Goal: Task Accomplishment & Management: Manage account settings

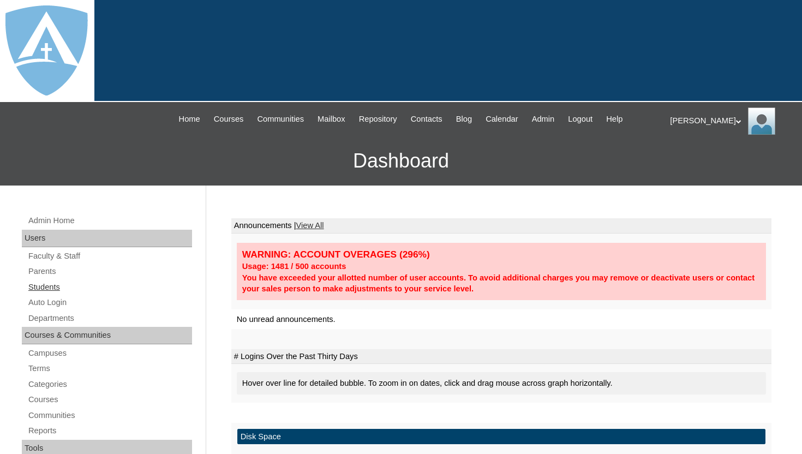
click at [50, 289] on link "Students" at bounding box center [109, 287] width 165 height 14
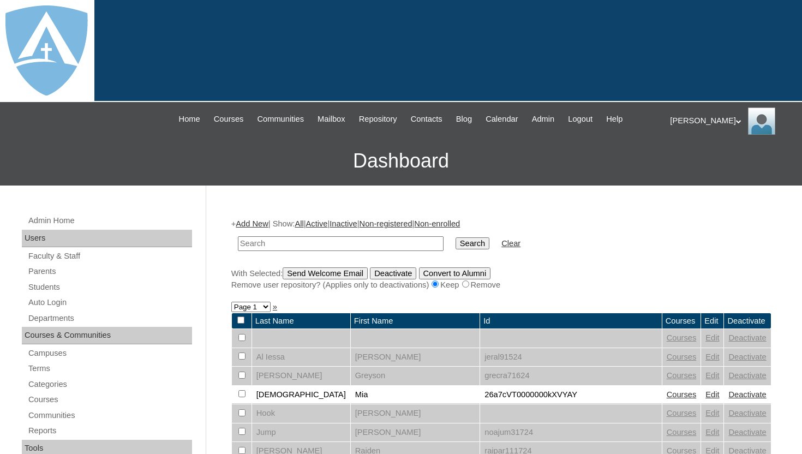
click at [358, 245] on input "text" at bounding box center [341, 243] width 206 height 15
paste input "Nora Joseph"
type input "Nora Joseph"
click at [463, 241] on input "Search" at bounding box center [473, 243] width 34 height 12
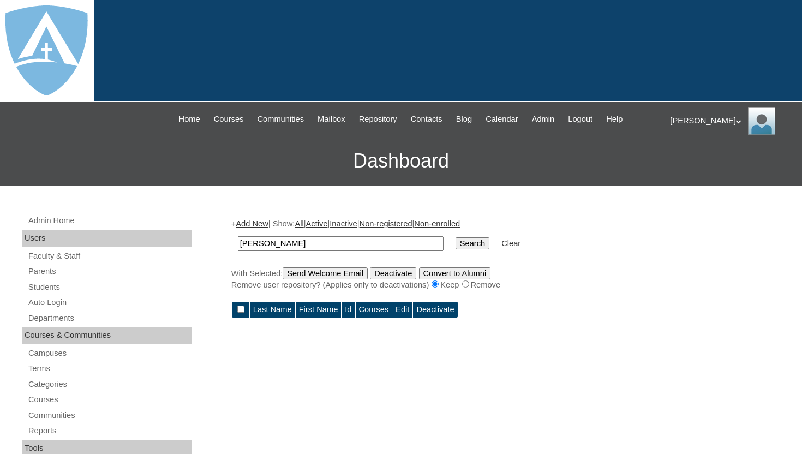
drag, startPoint x: 262, startPoint y: 246, endPoint x: 310, endPoint y: 246, distance: 48.6
click at [310, 246] on input "Nora Joseph" at bounding box center [341, 243] width 206 height 15
type input "Nora"
click at [473, 241] on input "Search" at bounding box center [473, 243] width 34 height 12
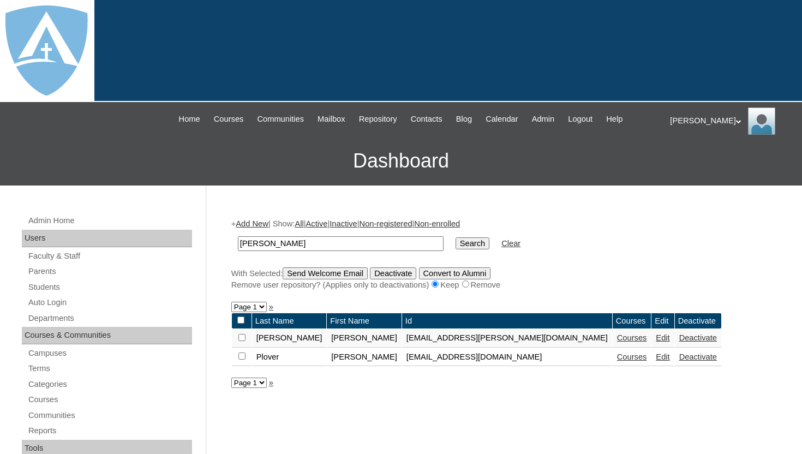
click at [617, 338] on link "Courses" at bounding box center [632, 337] width 30 height 9
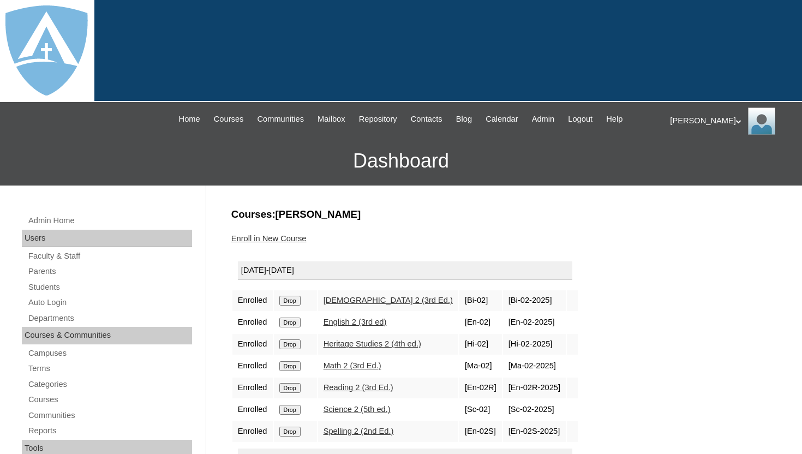
click at [296, 300] on input "Drop" at bounding box center [289, 301] width 21 height 10
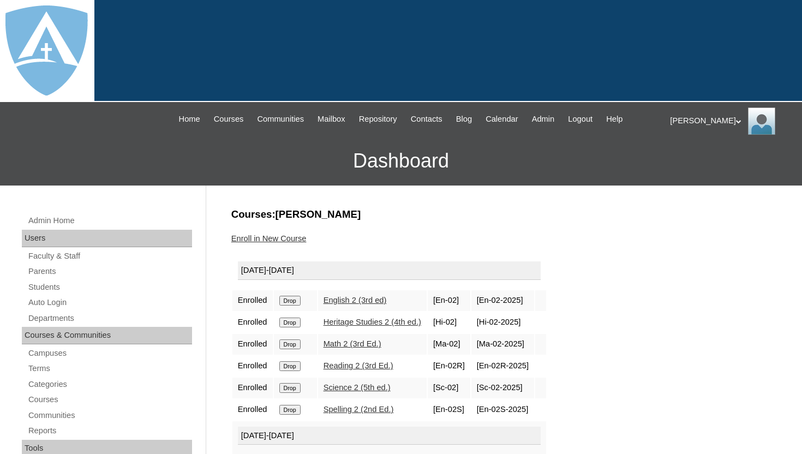
click at [295, 297] on input "Drop" at bounding box center [289, 301] width 21 height 10
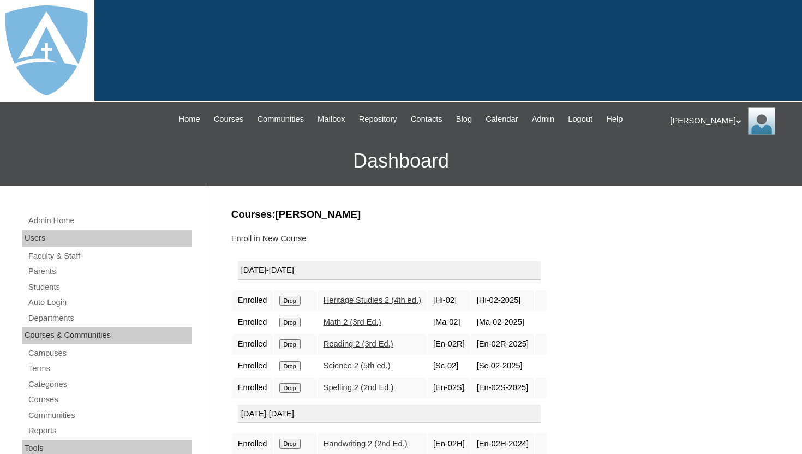
click at [293, 302] on input "Drop" at bounding box center [289, 301] width 21 height 10
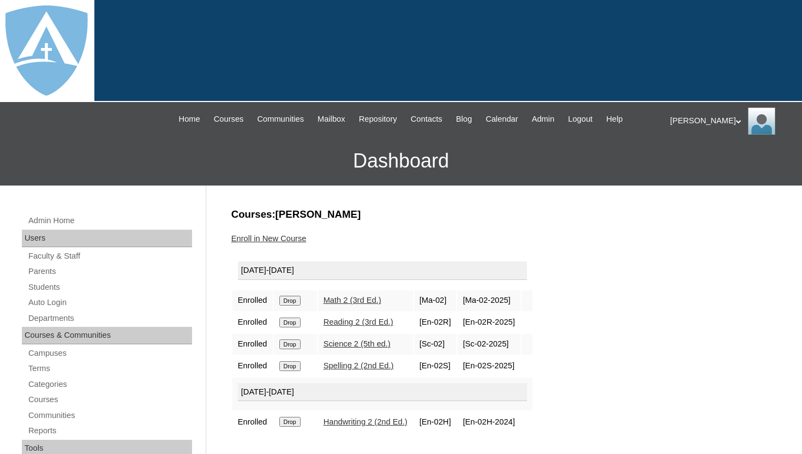
click at [290, 300] on input "Drop" at bounding box center [289, 301] width 21 height 10
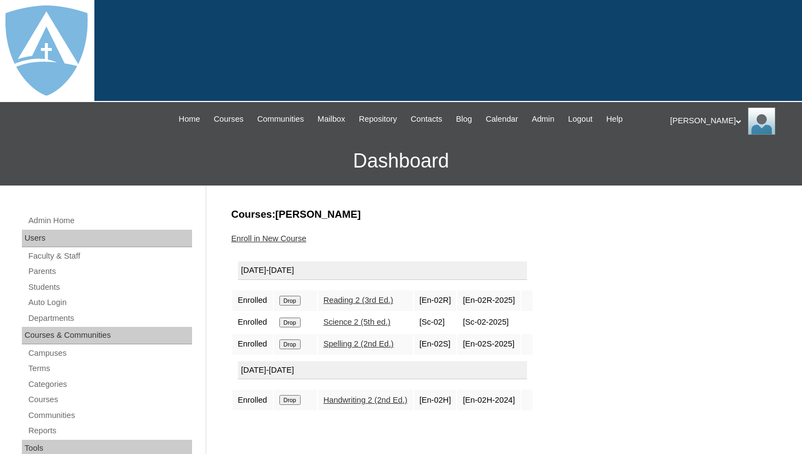
click at [285, 300] on input "Drop" at bounding box center [289, 301] width 21 height 10
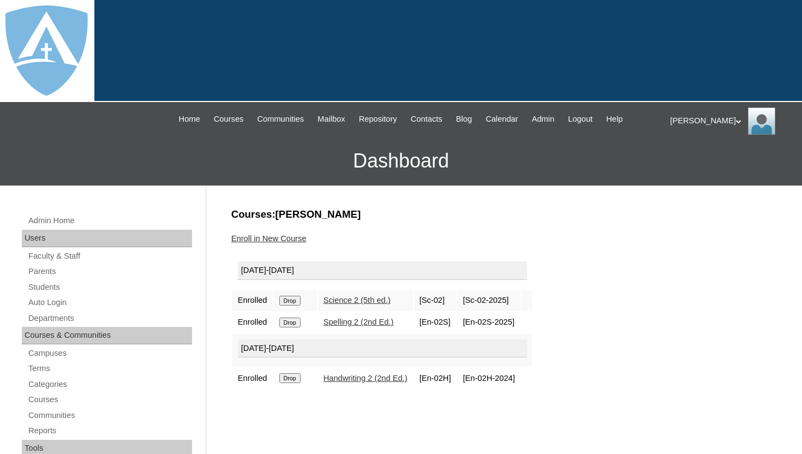
click at [292, 300] on input "Drop" at bounding box center [289, 301] width 21 height 10
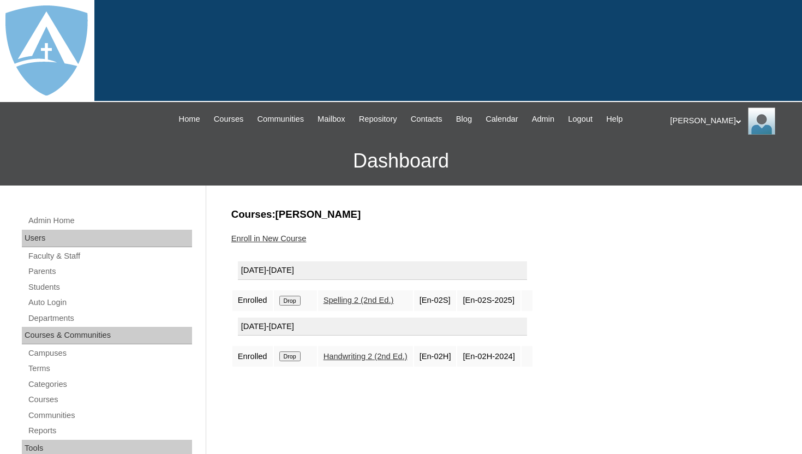
click at [292, 298] on input "Drop" at bounding box center [289, 301] width 21 height 10
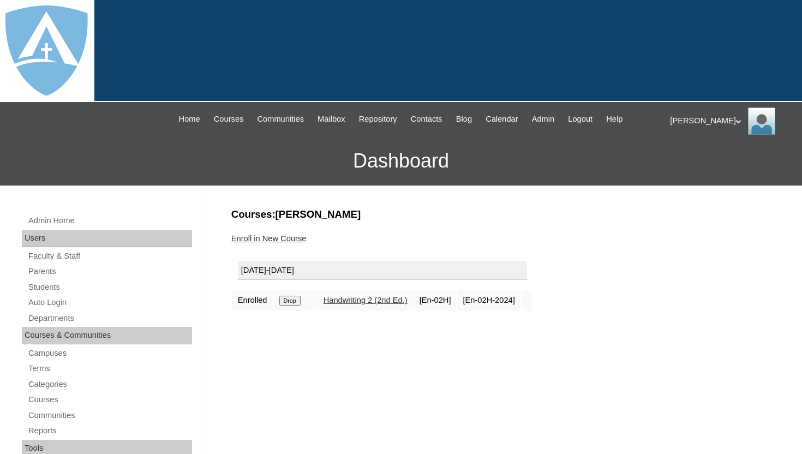
click at [295, 240] on link "Enroll in New Course" at bounding box center [268, 238] width 75 height 9
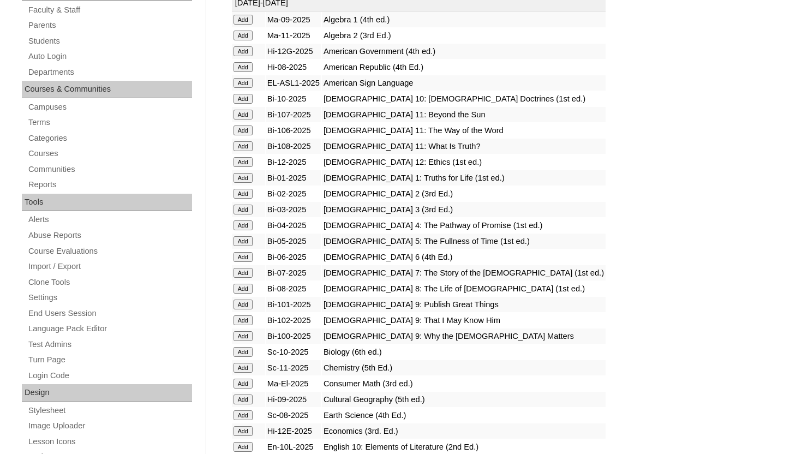
scroll to position [262, 0]
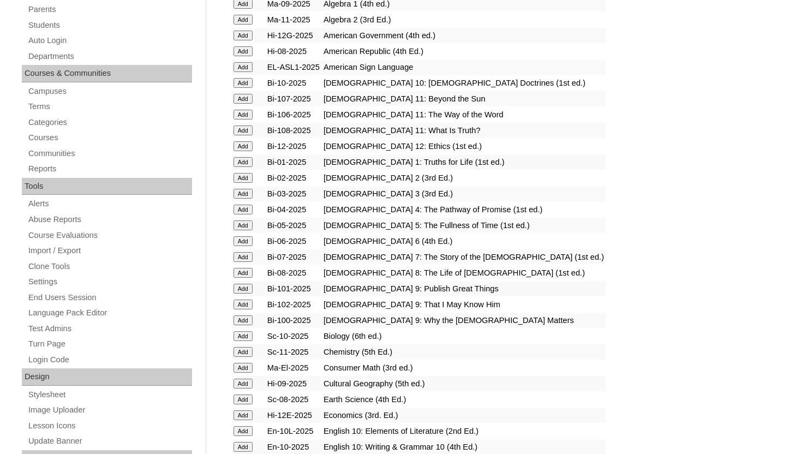
click at [245, 194] on input "Add" at bounding box center [242, 194] width 19 height 10
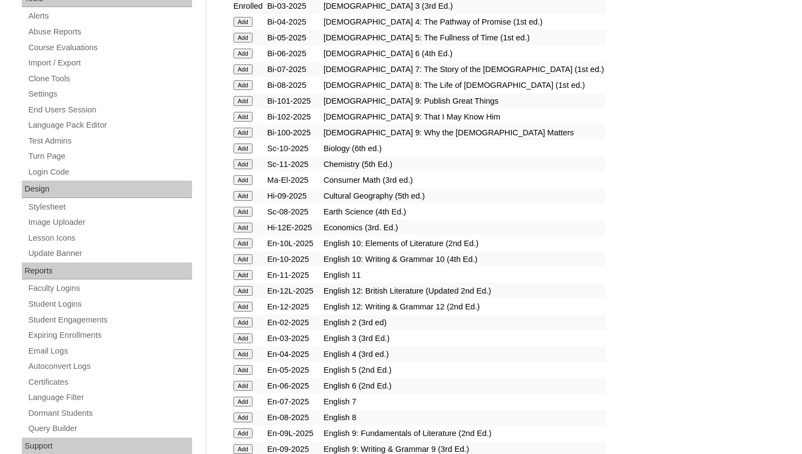
scroll to position [458, 0]
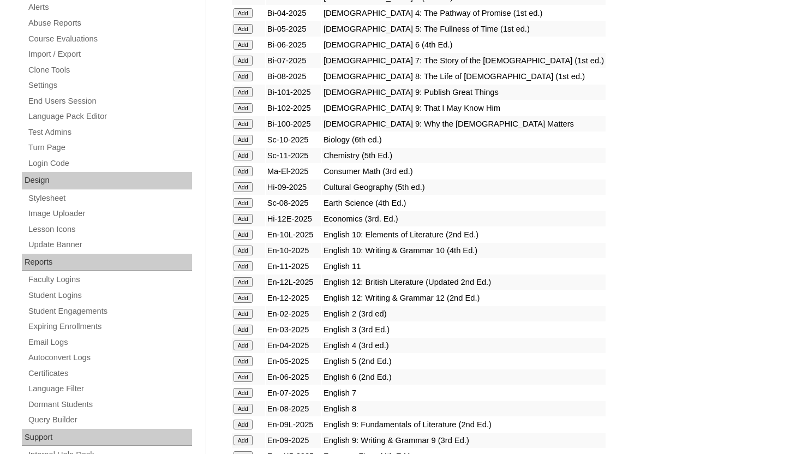
click at [239, 329] on input "Add" at bounding box center [242, 330] width 19 height 10
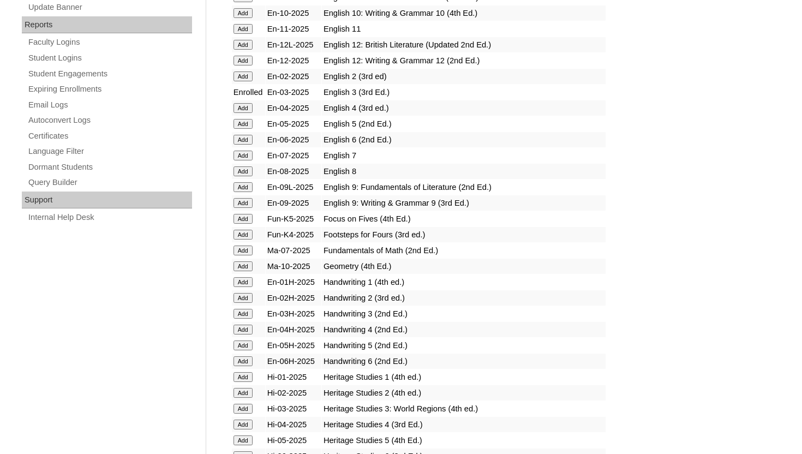
scroll to position [698, 0]
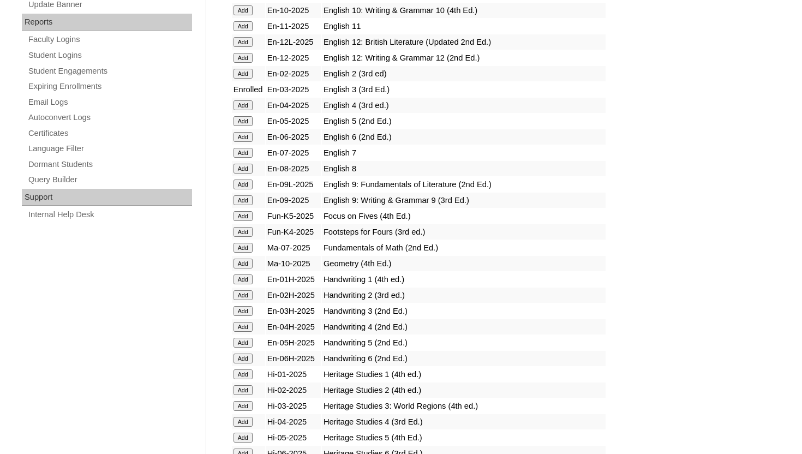
click at [242, 308] on input "Add" at bounding box center [242, 311] width 19 height 10
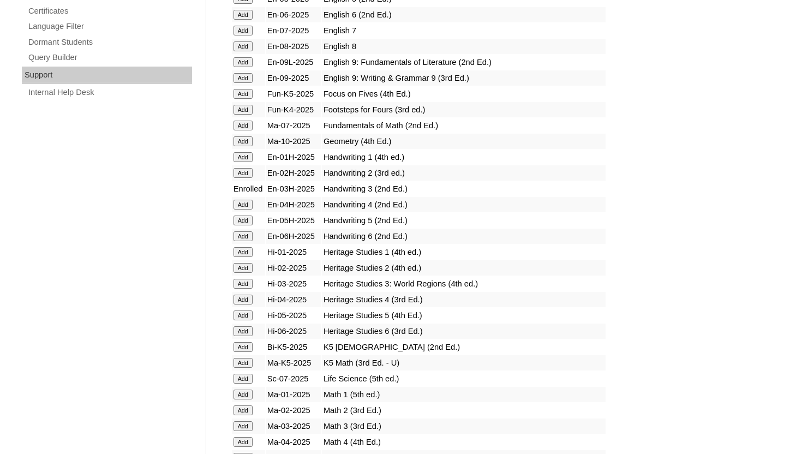
scroll to position [851, 0]
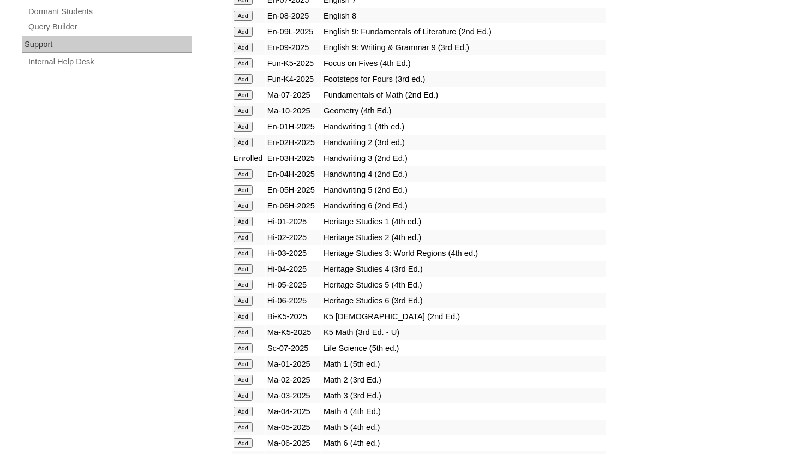
click at [235, 254] on input "Add" at bounding box center [242, 253] width 19 height 10
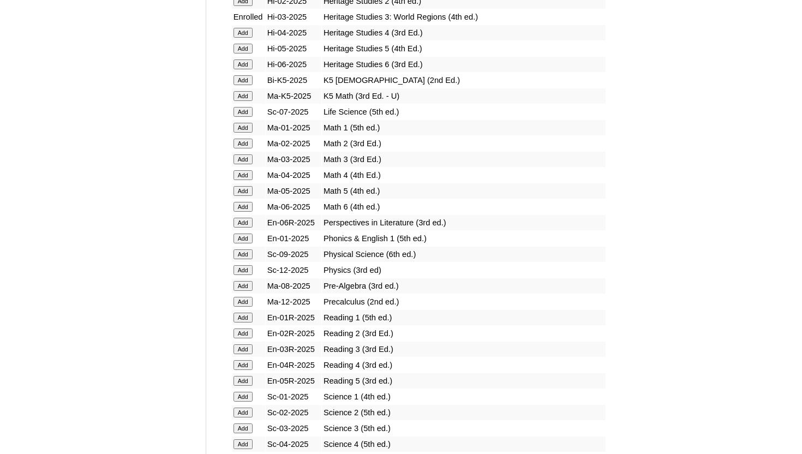
scroll to position [1069, 0]
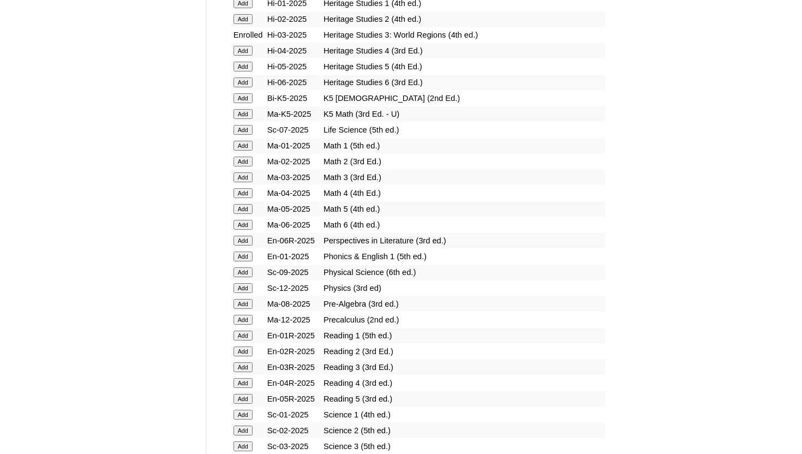
click at [244, 175] on input "Add" at bounding box center [242, 177] width 19 height 10
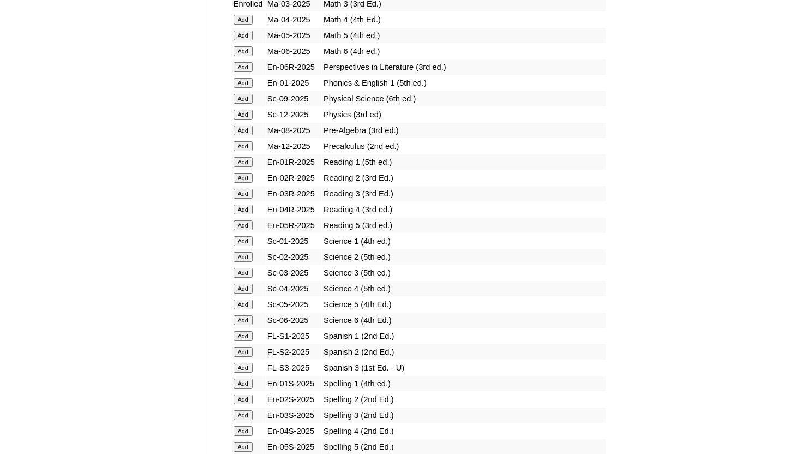
scroll to position [1244, 0]
click at [244, 193] on input "Add" at bounding box center [242, 193] width 19 height 10
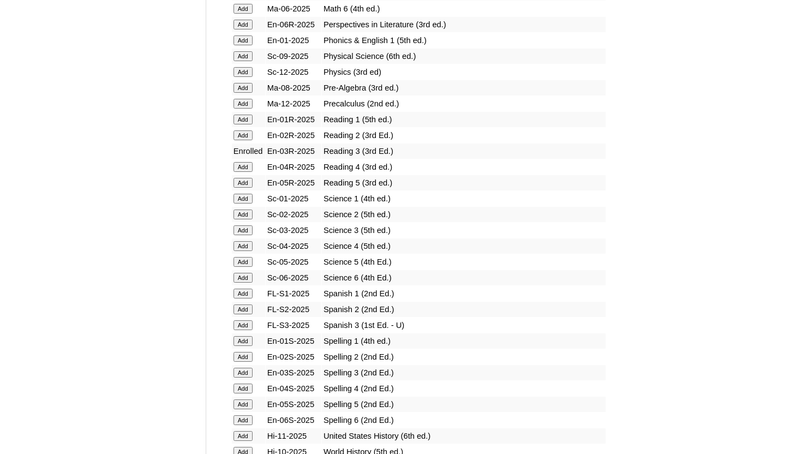
scroll to position [1287, 0]
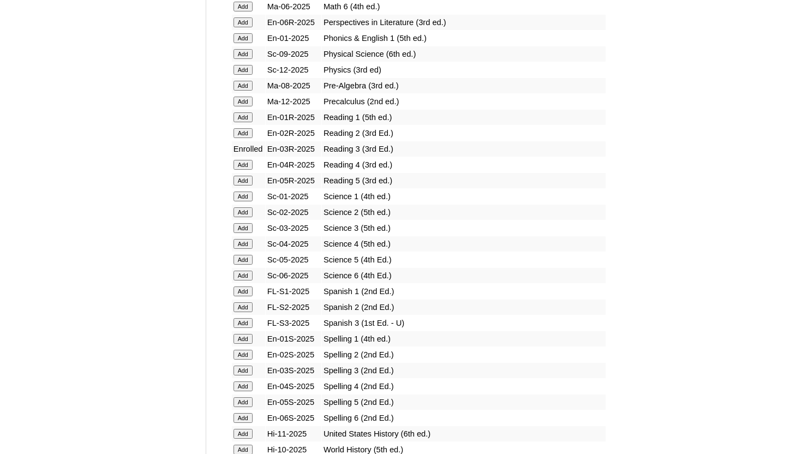
click at [247, 225] on input "Add" at bounding box center [242, 228] width 19 height 10
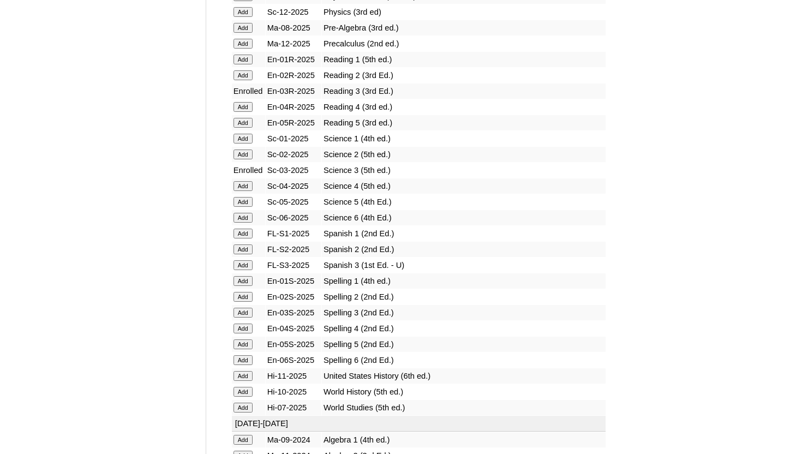
scroll to position [1353, 0]
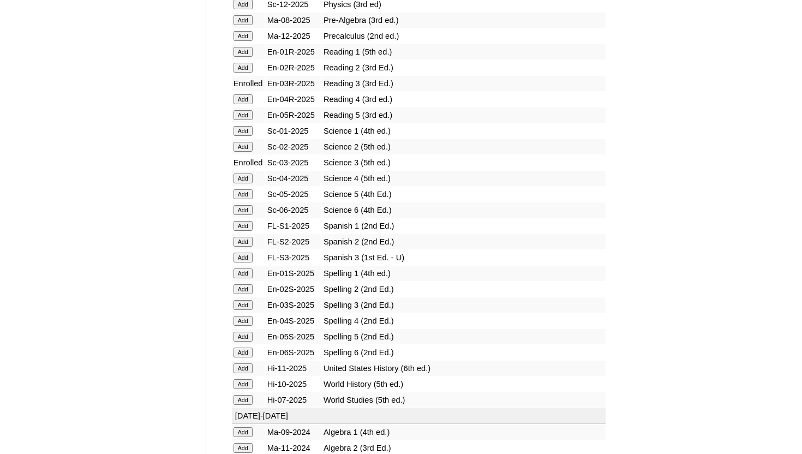
click at [246, 307] on input "Add" at bounding box center [242, 305] width 19 height 10
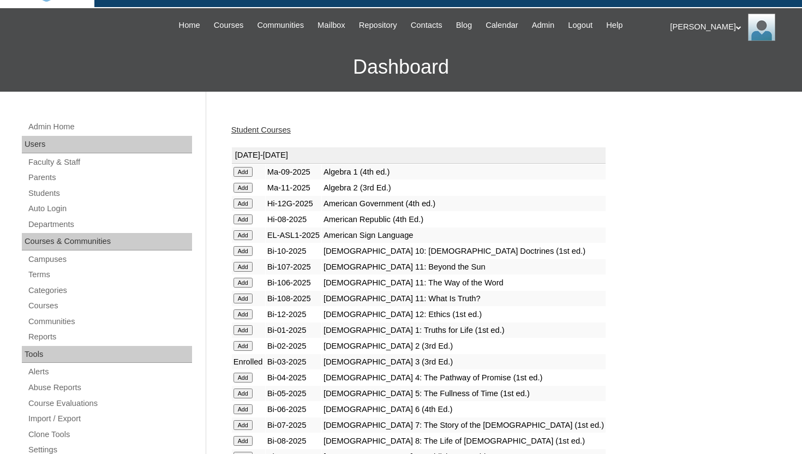
scroll to position [87, 0]
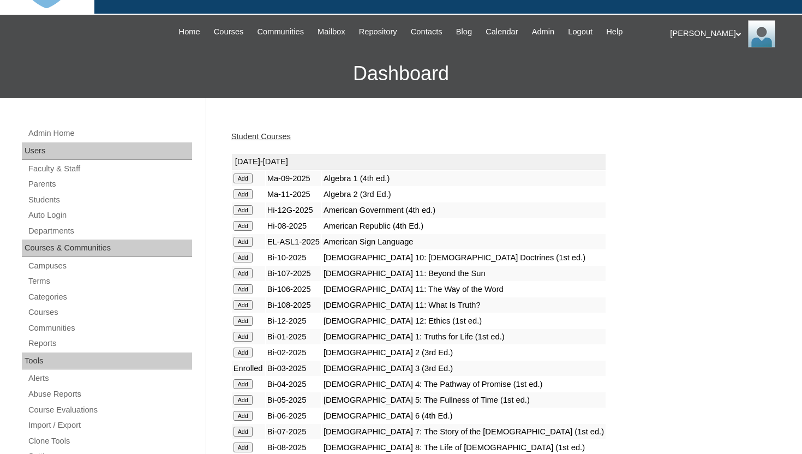
click at [282, 139] on link "Student Courses" at bounding box center [260, 136] width 59 height 9
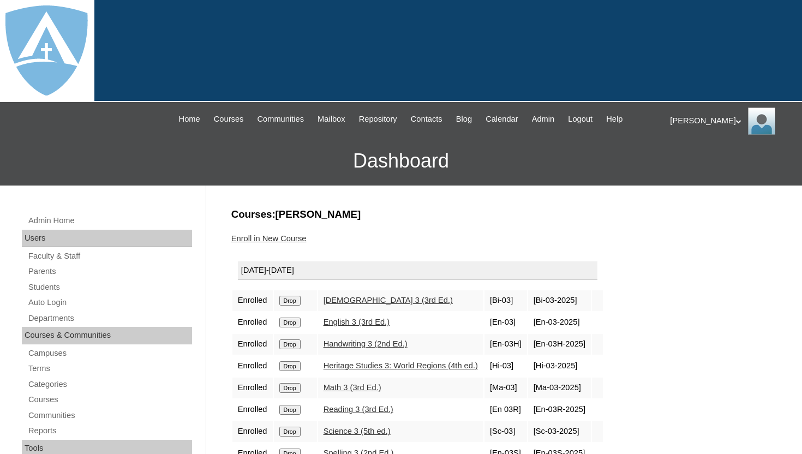
click at [298, 170] on h3 "Dashboard" at bounding box center [400, 160] width 791 height 49
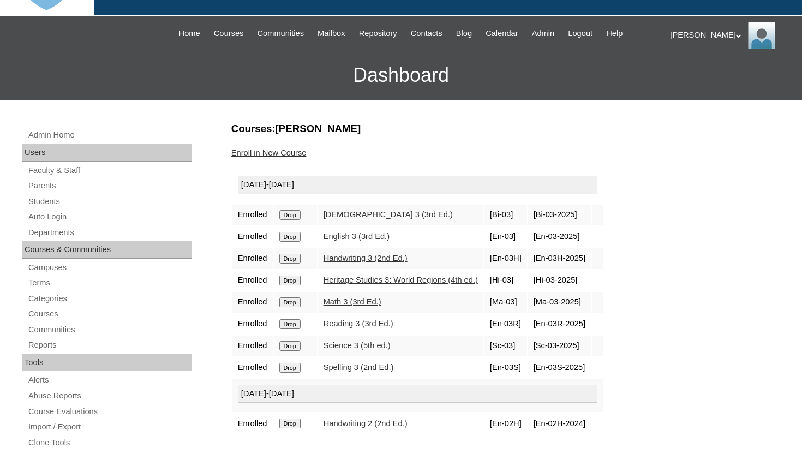
scroll to position [87, 0]
